Goal: Information Seeking & Learning: Check status

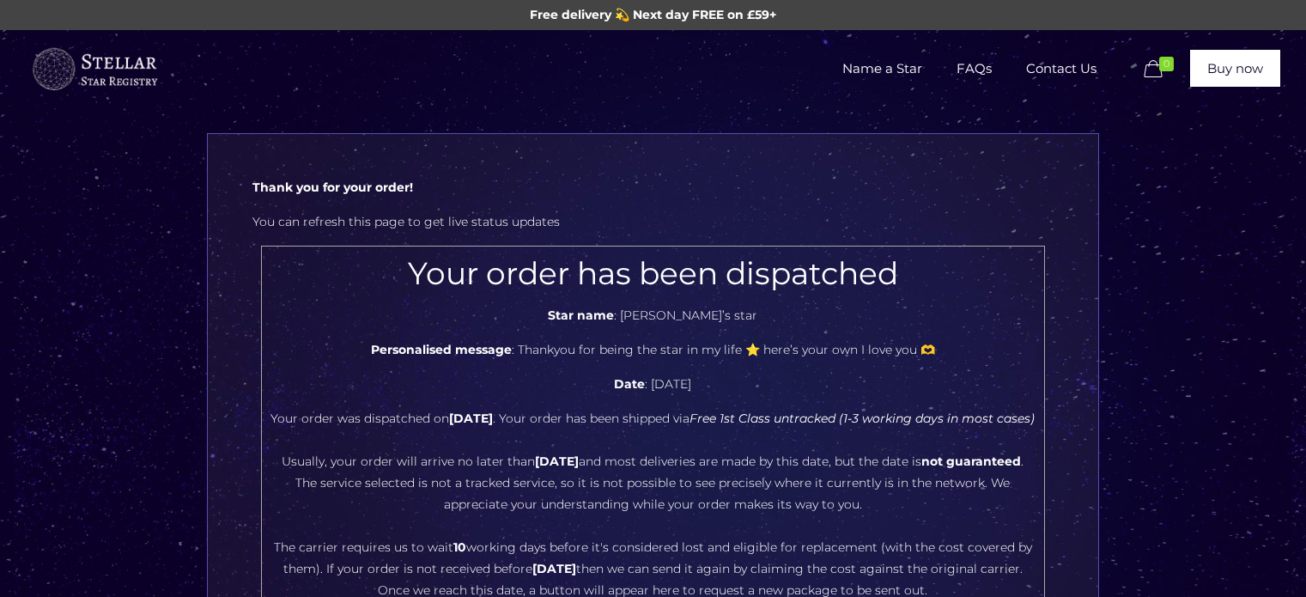
scroll to position [172, 0]
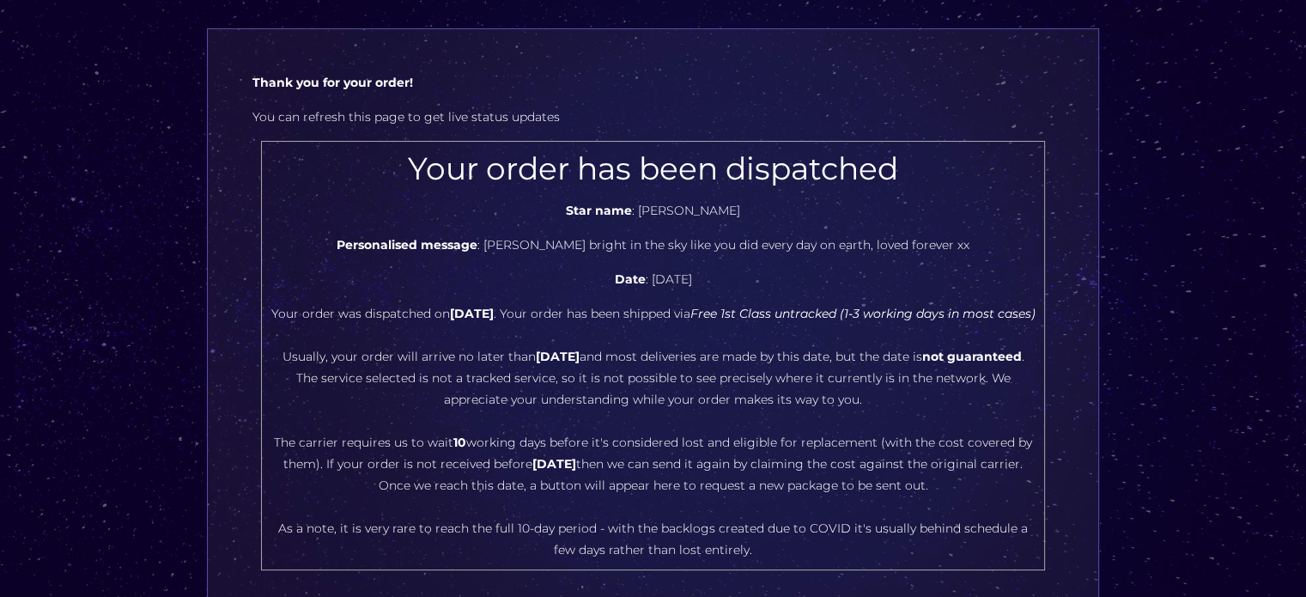
scroll to position [172, 0]
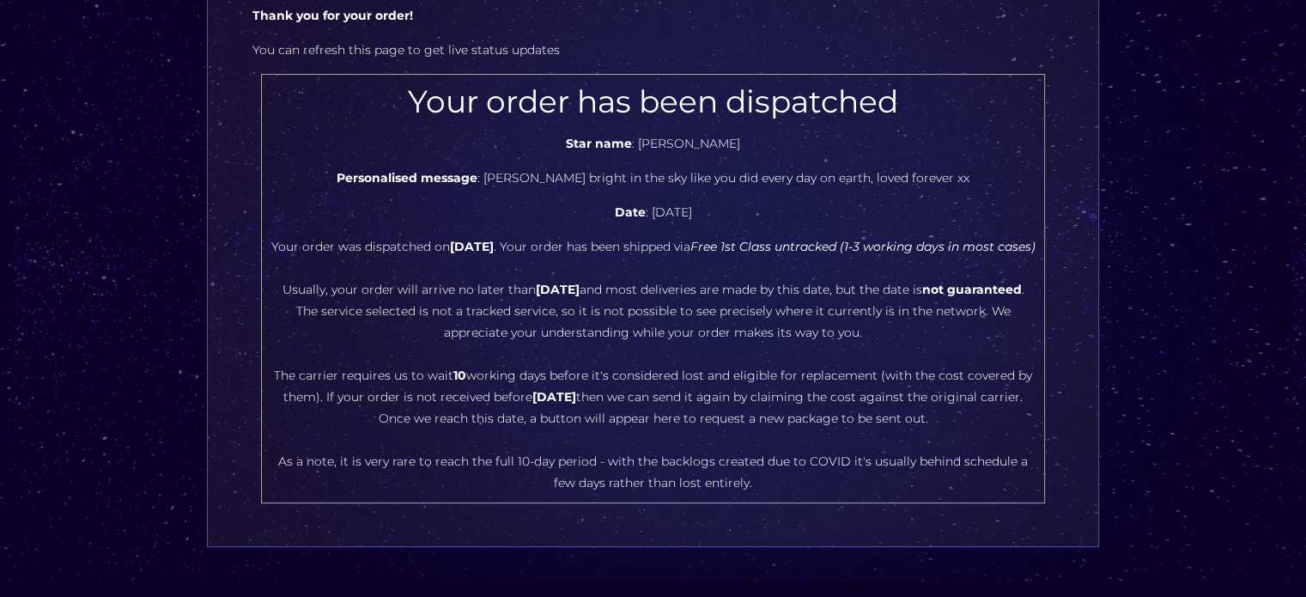
click at [512, 409] on center "Your order has been dispatched Star name : Doreen Richardson Personalised messa…" at bounding box center [652, 288] width 765 height 410
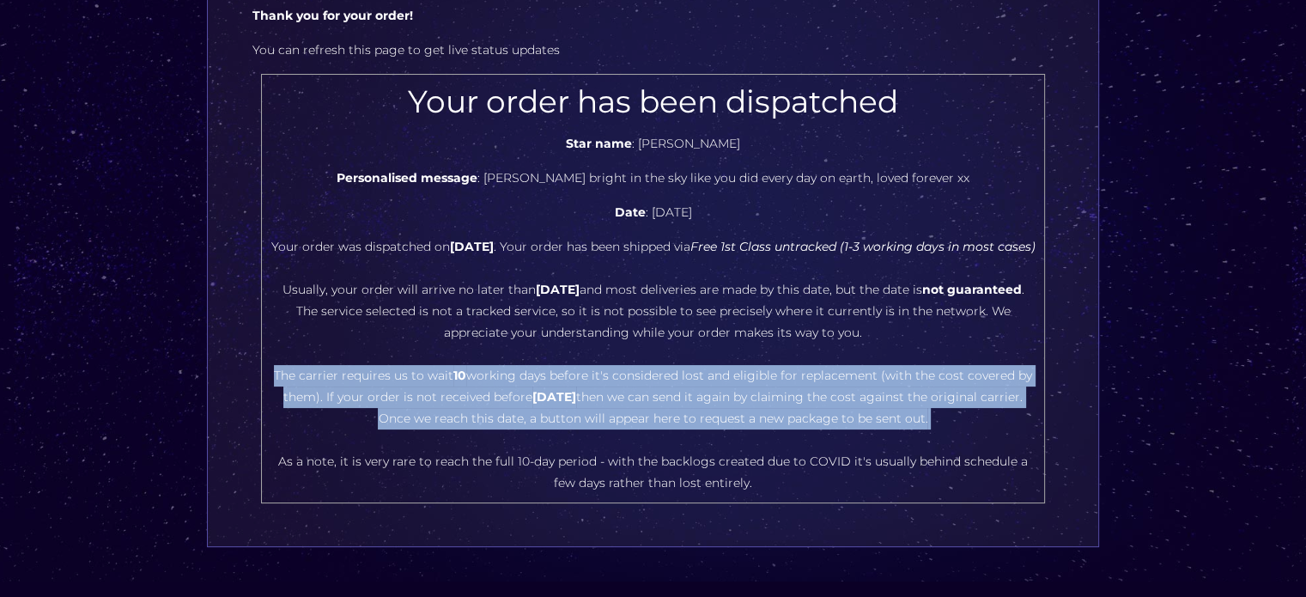
click at [512, 409] on center "Your order has been dispatched Star name : Doreen Richardson Personalised messa…" at bounding box center [652, 288] width 765 height 410
copy center "The carrier requires us to wait 10 working days before it's considered lost and…"
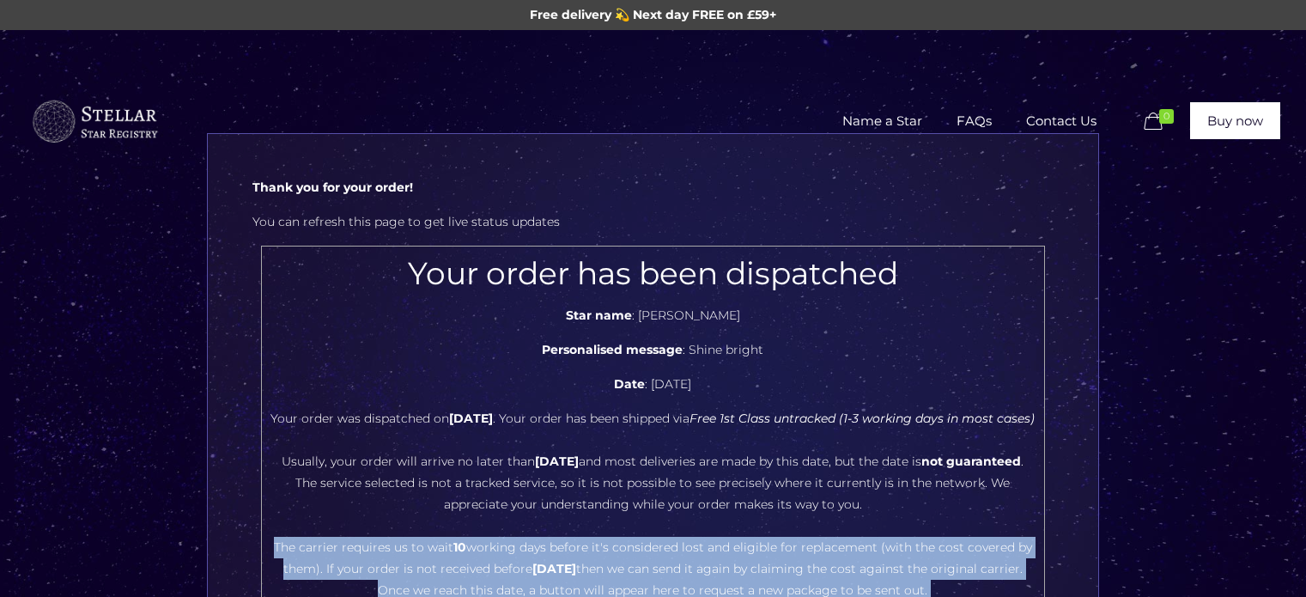
scroll to position [258, 0]
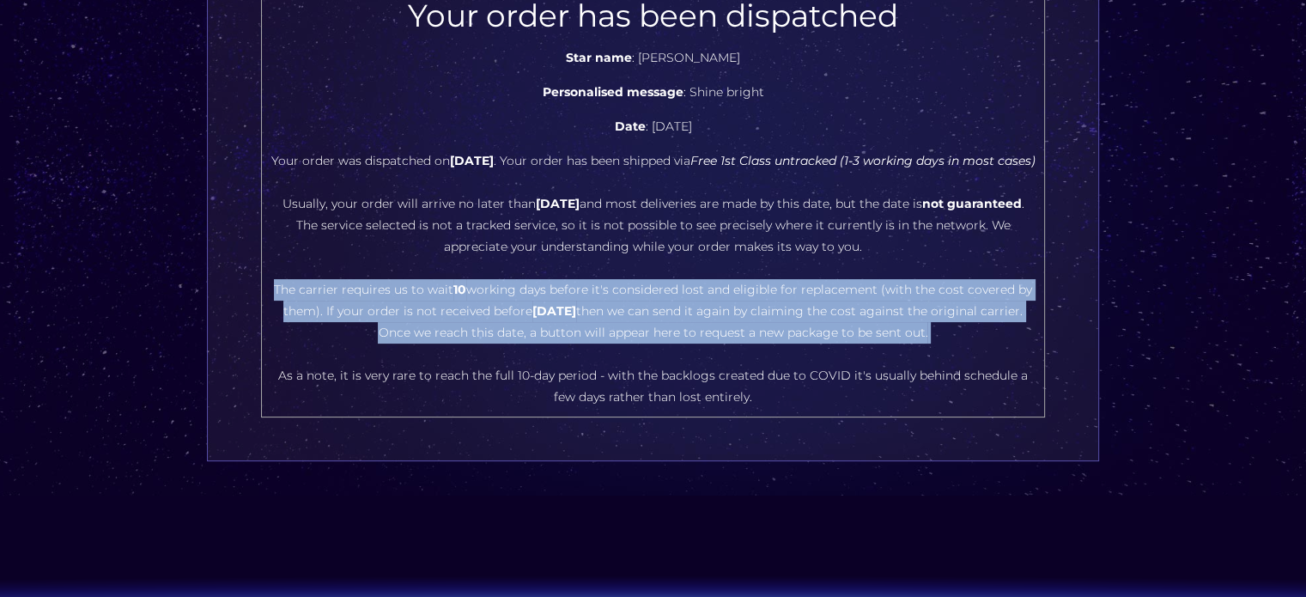
click at [688, 324] on center "Your order has been dispatched Star name : Finley Reid Personalised message : S…" at bounding box center [652, 202] width 765 height 410
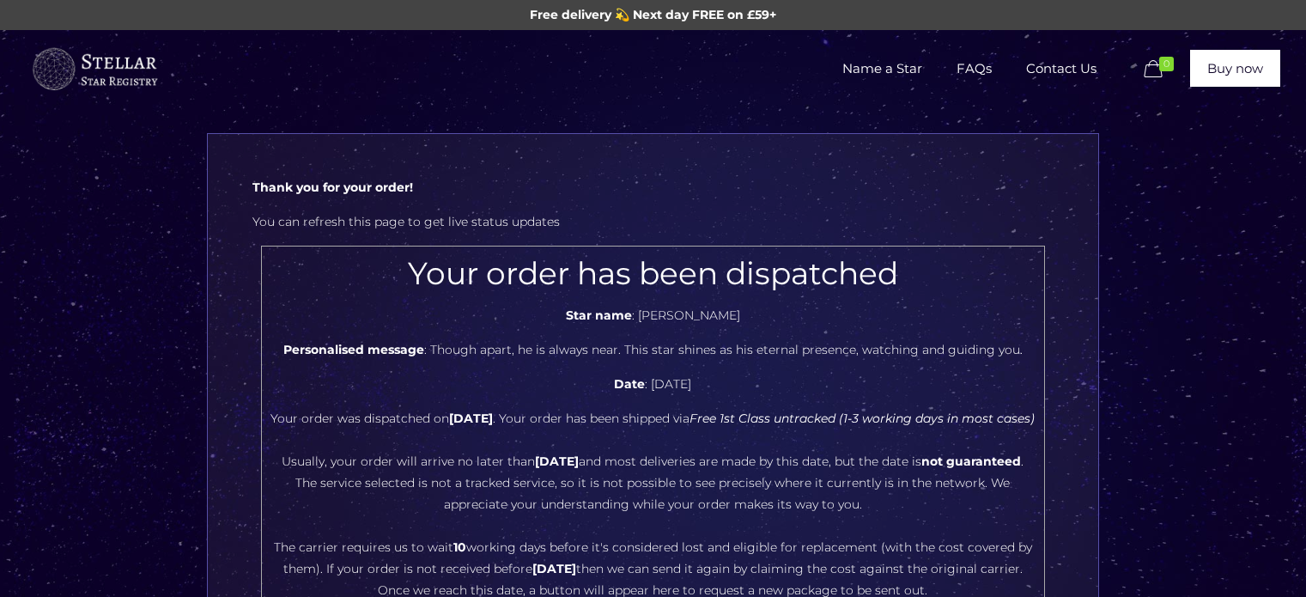
scroll to position [172, 0]
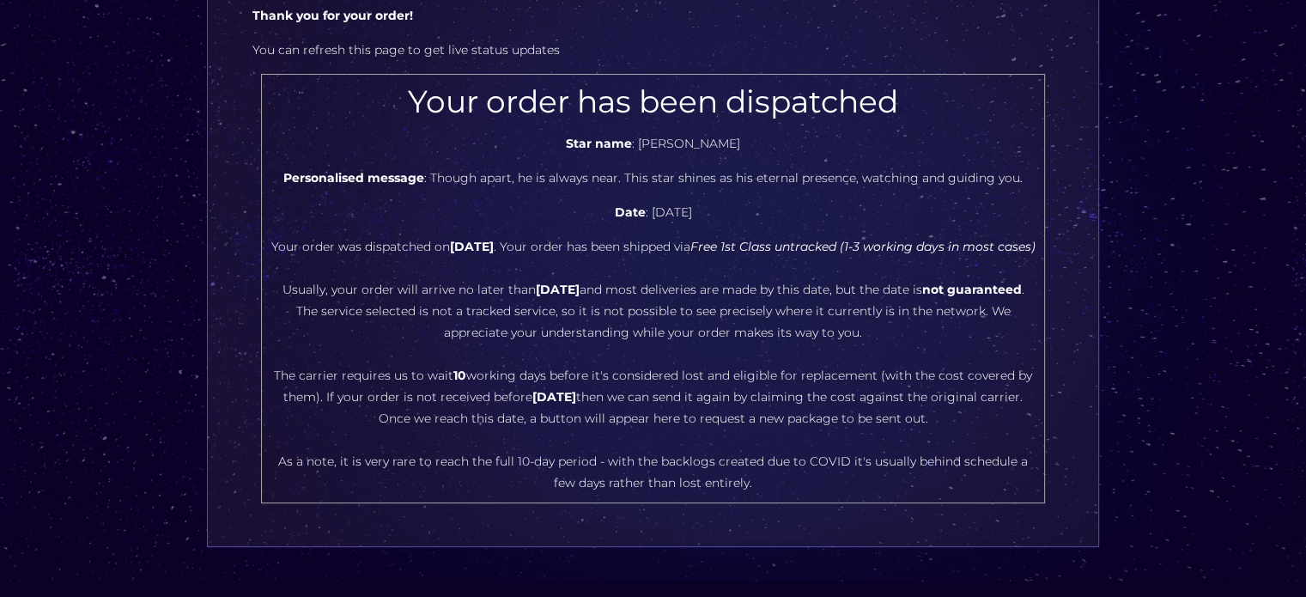
click at [544, 405] on center "Your order has been dispatched Star name : Robert Powell Personalised message :…" at bounding box center [652, 288] width 765 height 410
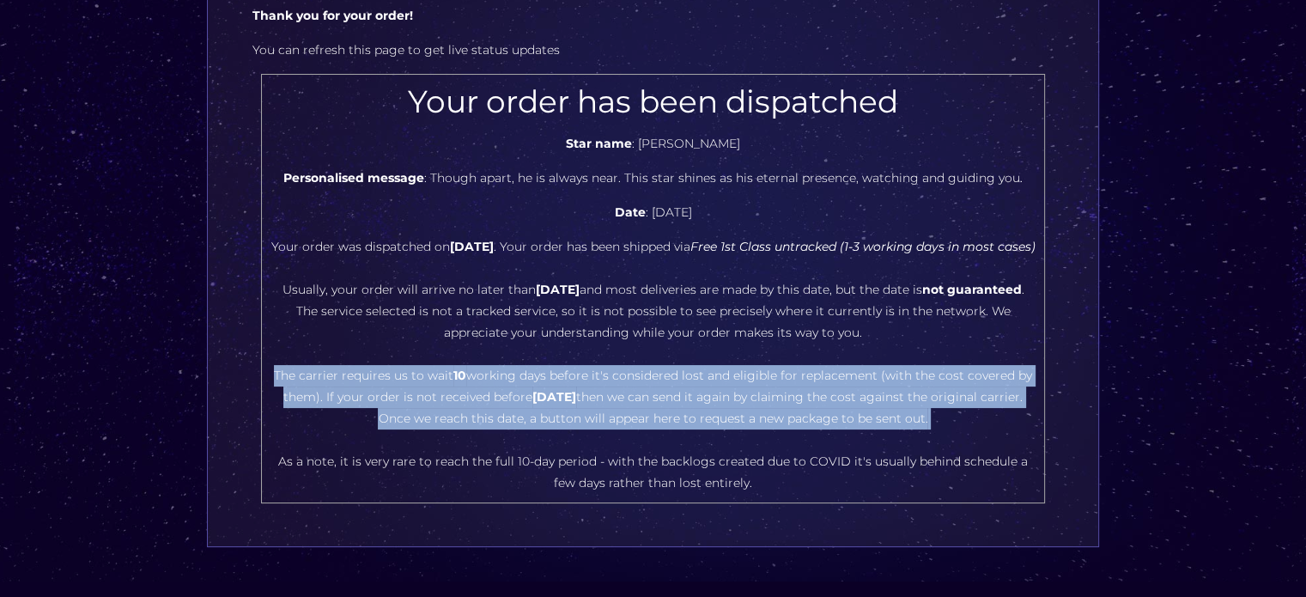
click at [544, 405] on center "Your order has been dispatched Star name : Robert Powell Personalised message :…" at bounding box center [652, 288] width 765 height 410
copy center "The carrier requires us to wait 10 working days before it's considered lost and…"
